Goal: Complete application form

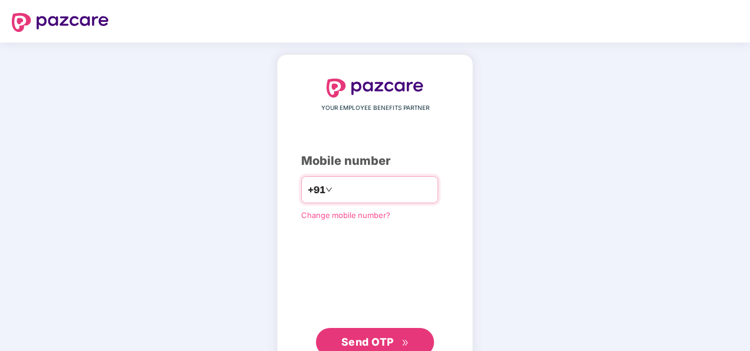
click at [359, 194] on input "number" at bounding box center [383, 189] width 97 height 19
type input "**********"
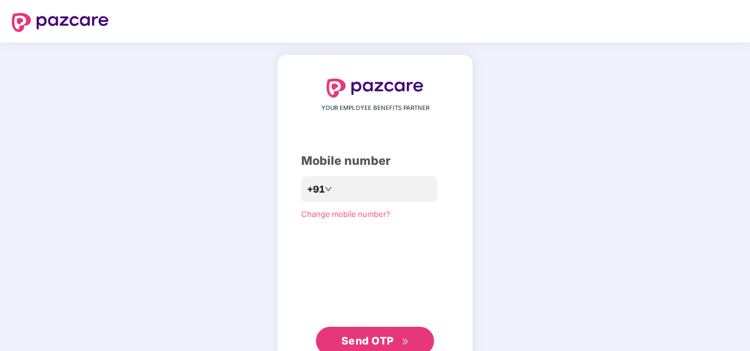
click at [359, 337] on span "Send OTP" at bounding box center [367, 340] width 53 height 12
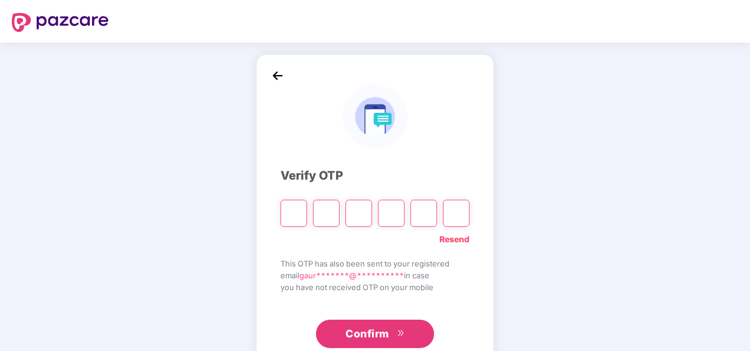
type input "*"
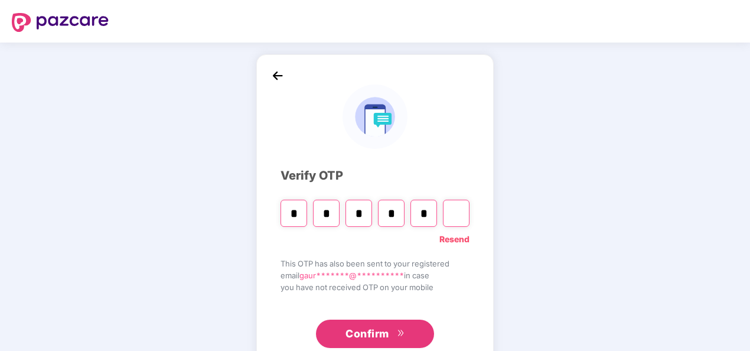
type input "*"
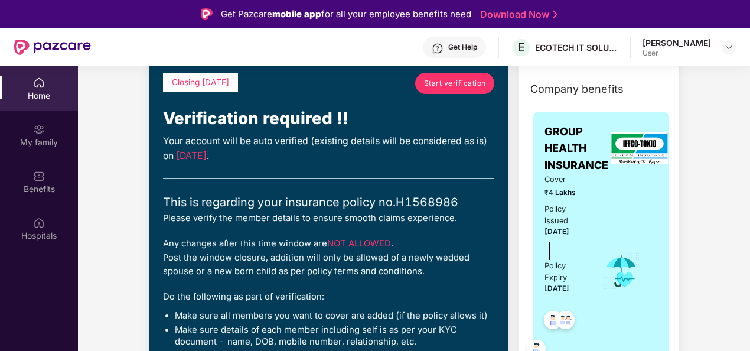
scroll to position [62, 0]
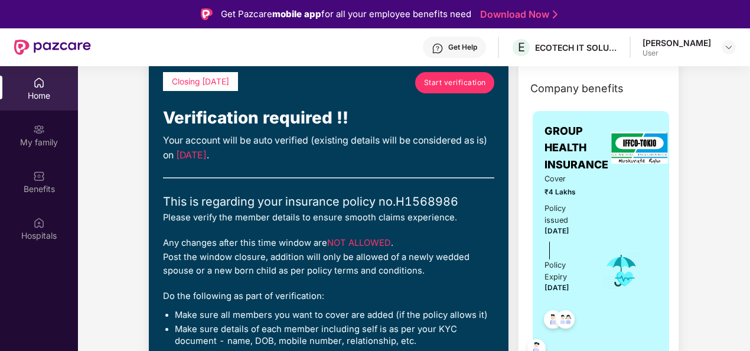
click at [455, 73] on link "Start verification" at bounding box center [454, 82] width 79 height 21
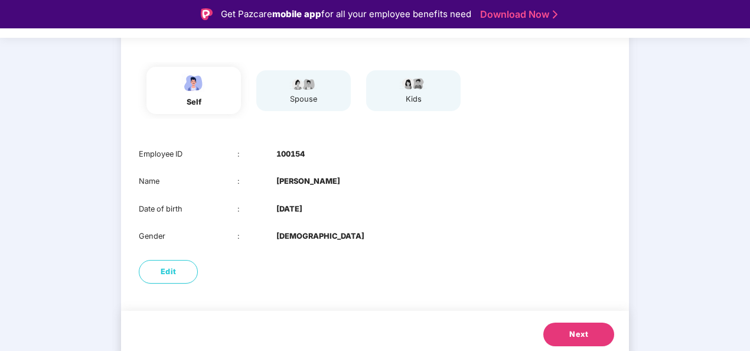
scroll to position [110, 0]
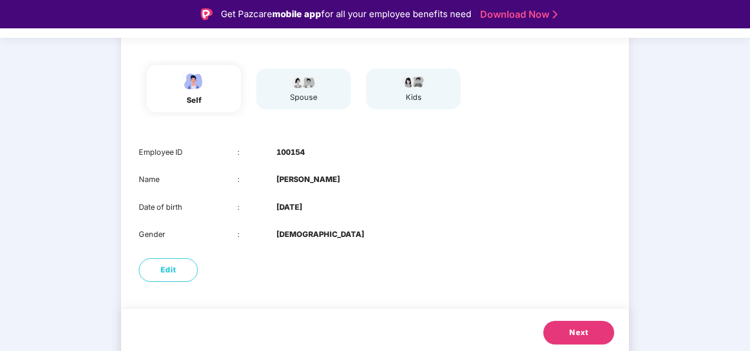
click at [580, 332] on span "Next" at bounding box center [578, 333] width 19 height 12
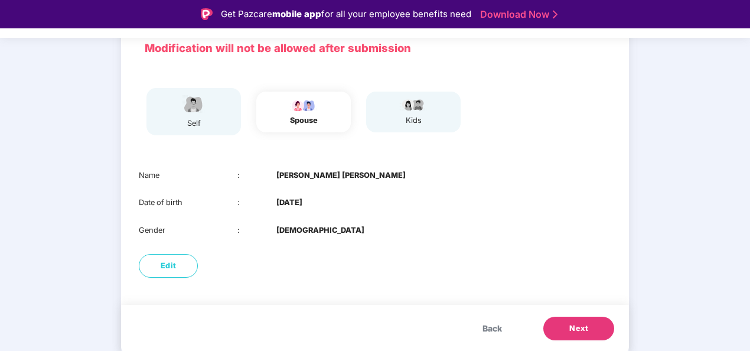
scroll to position [87, 0]
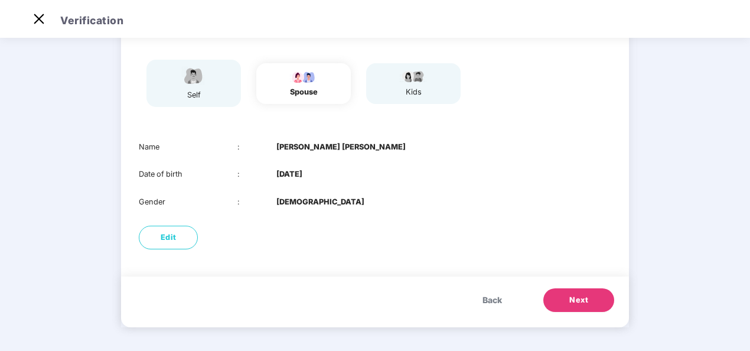
click at [571, 298] on span "Next" at bounding box center [578, 300] width 19 height 12
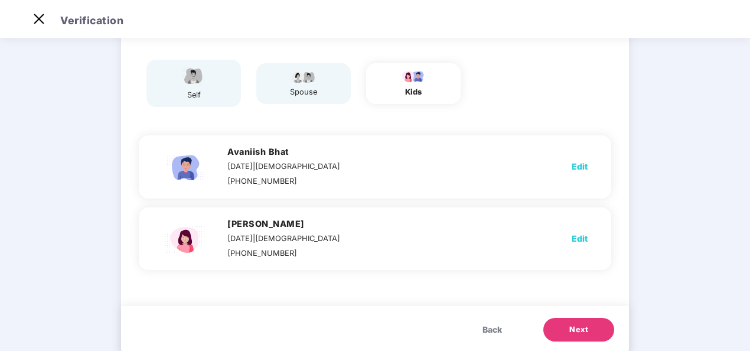
scroll to position [110, 0]
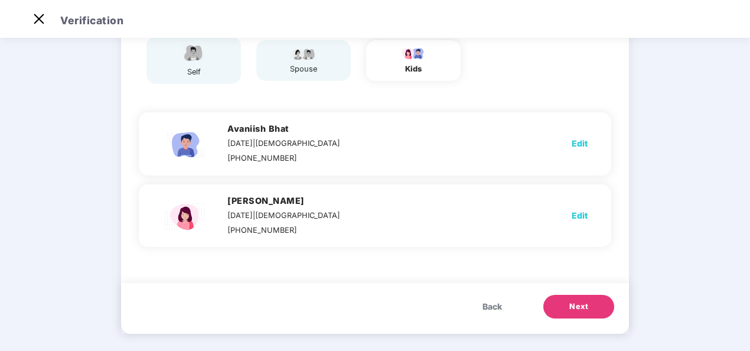
click at [579, 146] on span "Edit" at bounding box center [580, 143] width 16 height 13
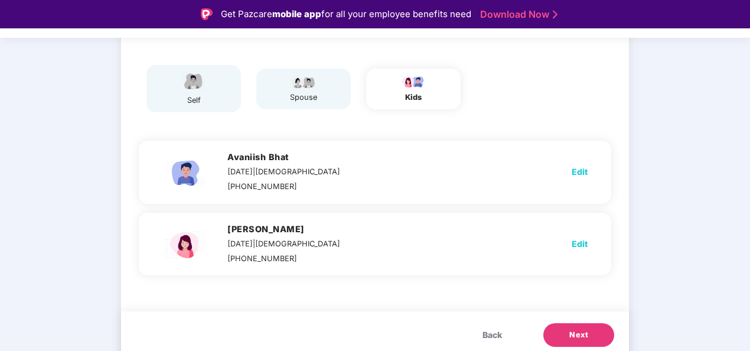
select select "****"
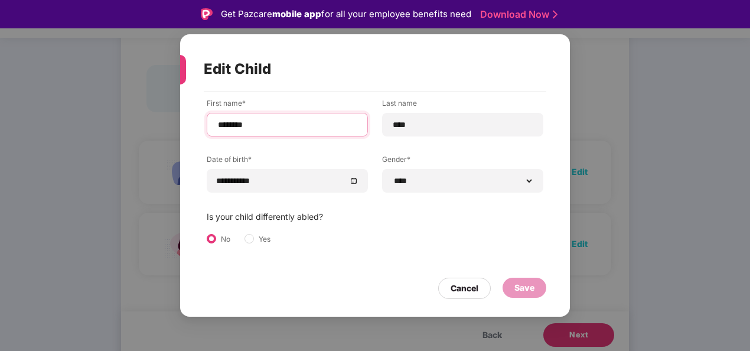
click at [240, 124] on input "********" at bounding box center [287, 125] width 141 height 12
type input "*******"
click at [542, 291] on div "Save" at bounding box center [525, 288] width 44 height 20
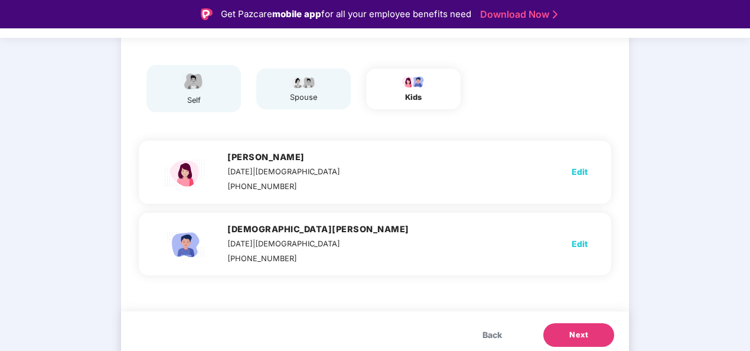
click at [579, 338] on span "Next" at bounding box center [578, 335] width 19 height 12
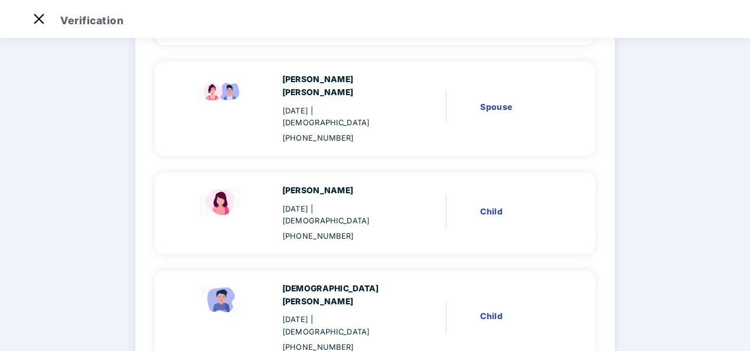
scroll to position [233, 0]
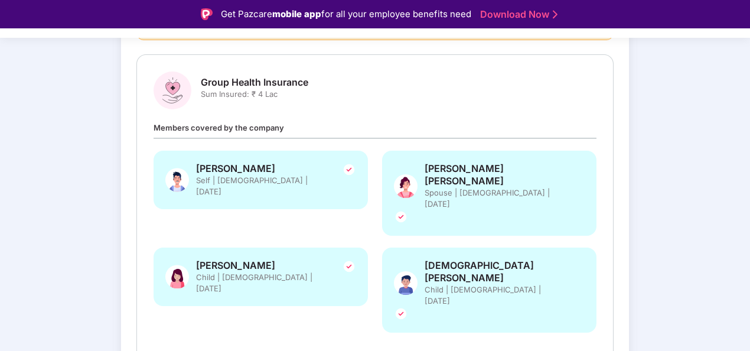
scroll to position [28, 0]
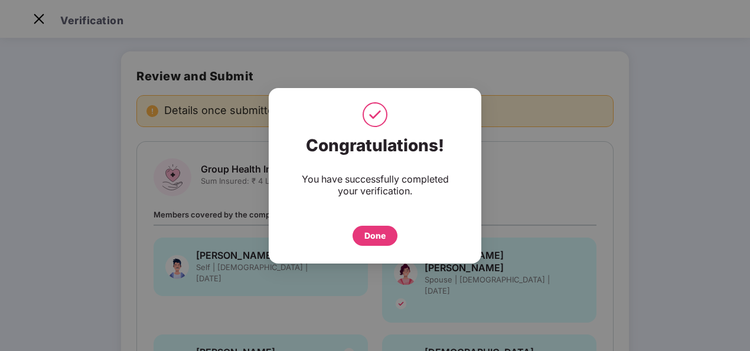
scroll to position [35, 0]
click at [364, 235] on div "Done" at bounding box center [374, 235] width 21 height 13
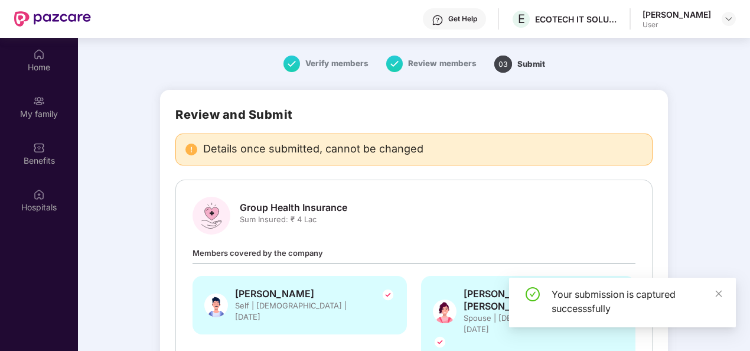
scroll to position [66, 0]
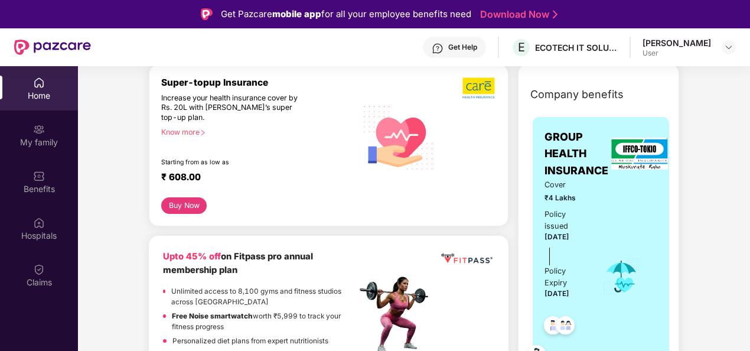
scroll to position [153, 0]
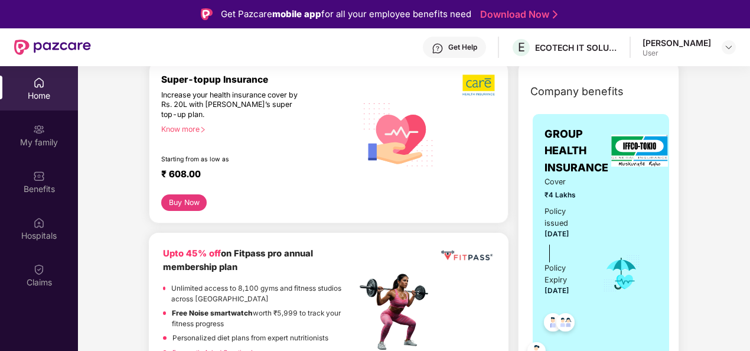
click at [191, 205] on button "Buy Now" at bounding box center [183, 202] width 45 height 17
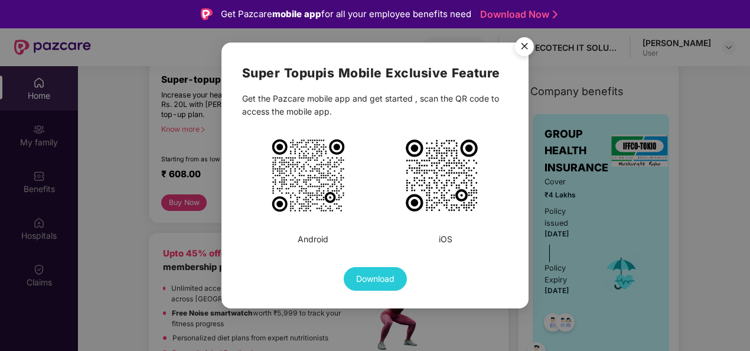
click at [524, 52] on img "Close" at bounding box center [524, 48] width 33 height 33
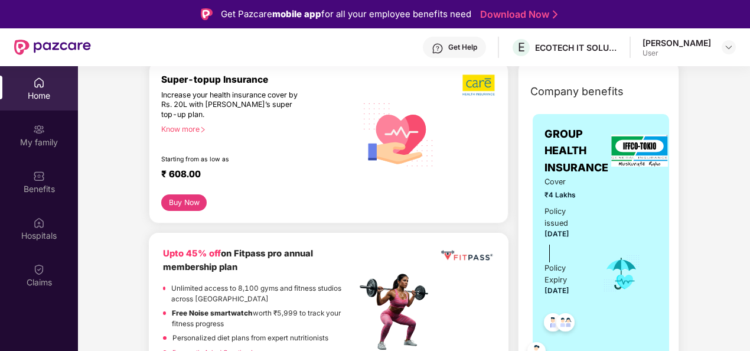
click at [330, 227] on div "Super-topup Insurance Increase your health insurance cover by Rs. 20L with PazC…" at bounding box center [329, 146] width 360 height 171
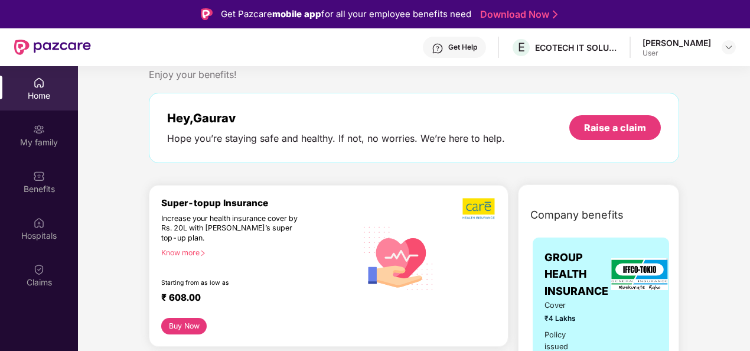
scroll to position [0, 0]
